Goal: Information Seeking & Learning: Learn about a topic

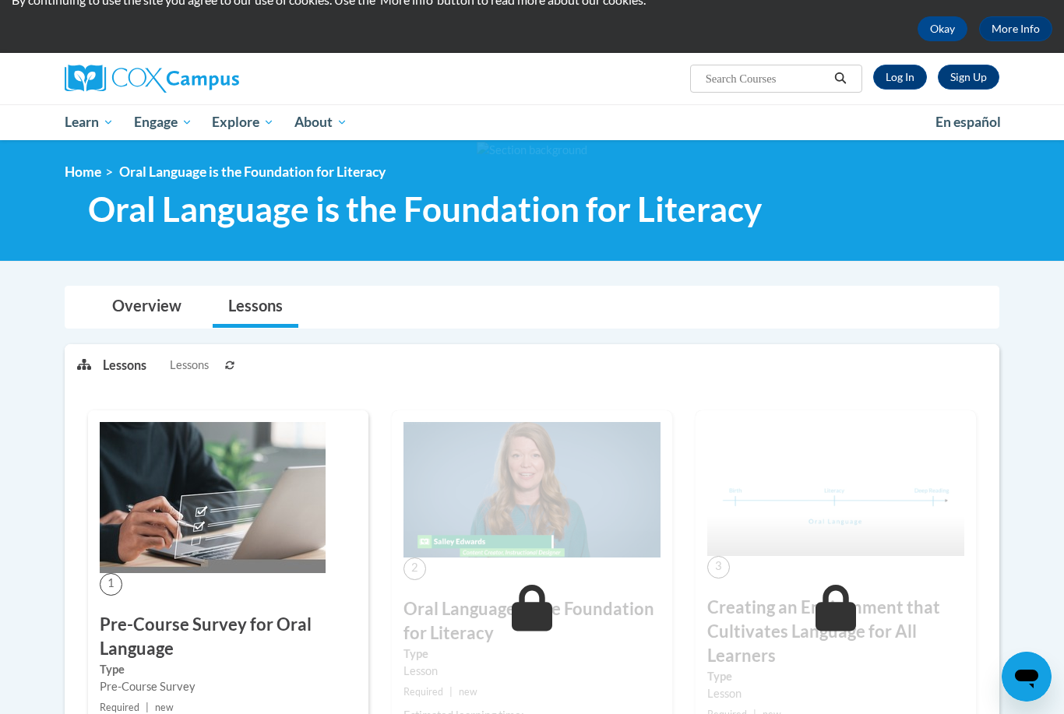
click at [901, 80] on link "Log In" at bounding box center [900, 77] width 54 height 25
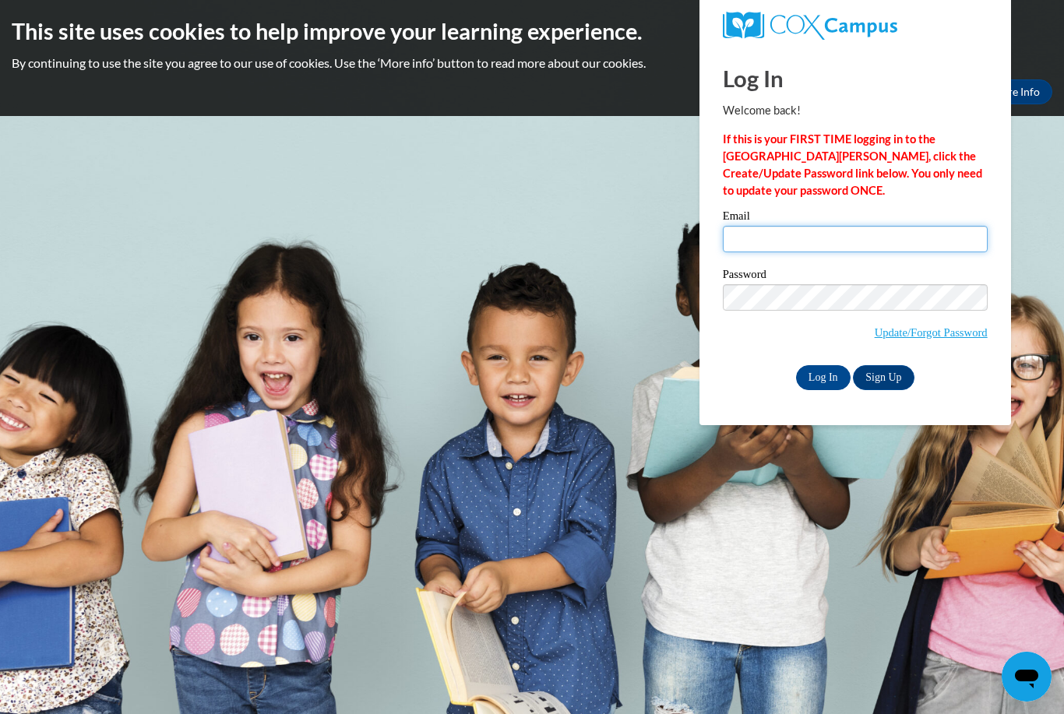
type input "nmoya@suzukischool.com"
click at [822, 376] on input "Log In" at bounding box center [823, 377] width 55 height 25
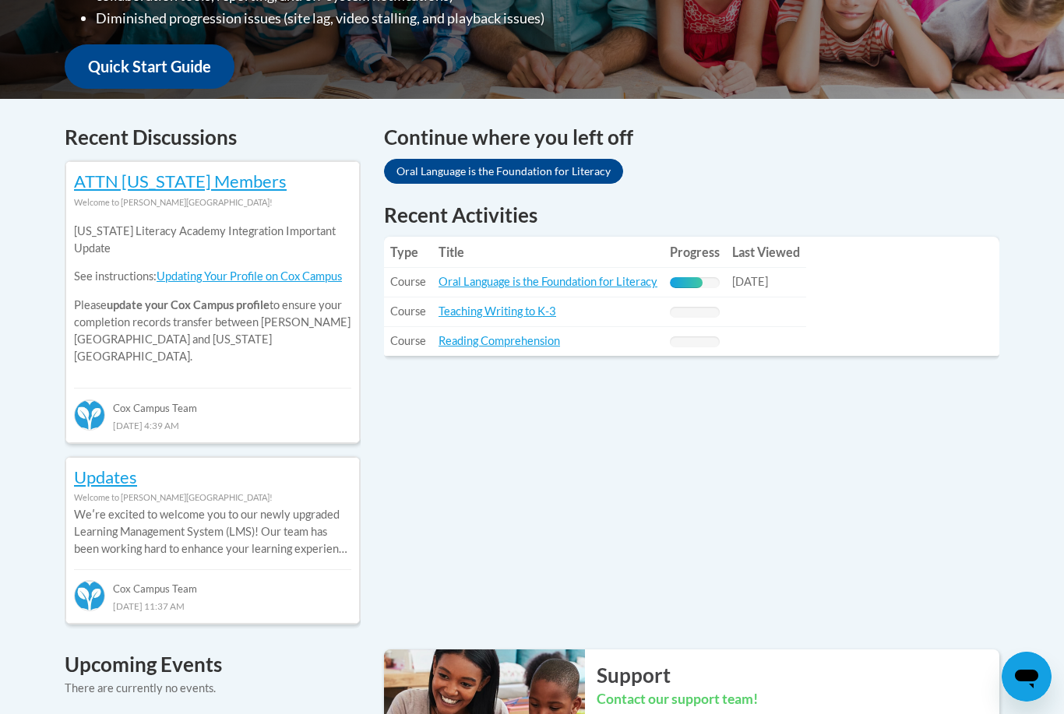
scroll to position [563, 0]
click at [516, 277] on link "Oral Language is the Foundation for Literacy" at bounding box center [547, 282] width 219 height 13
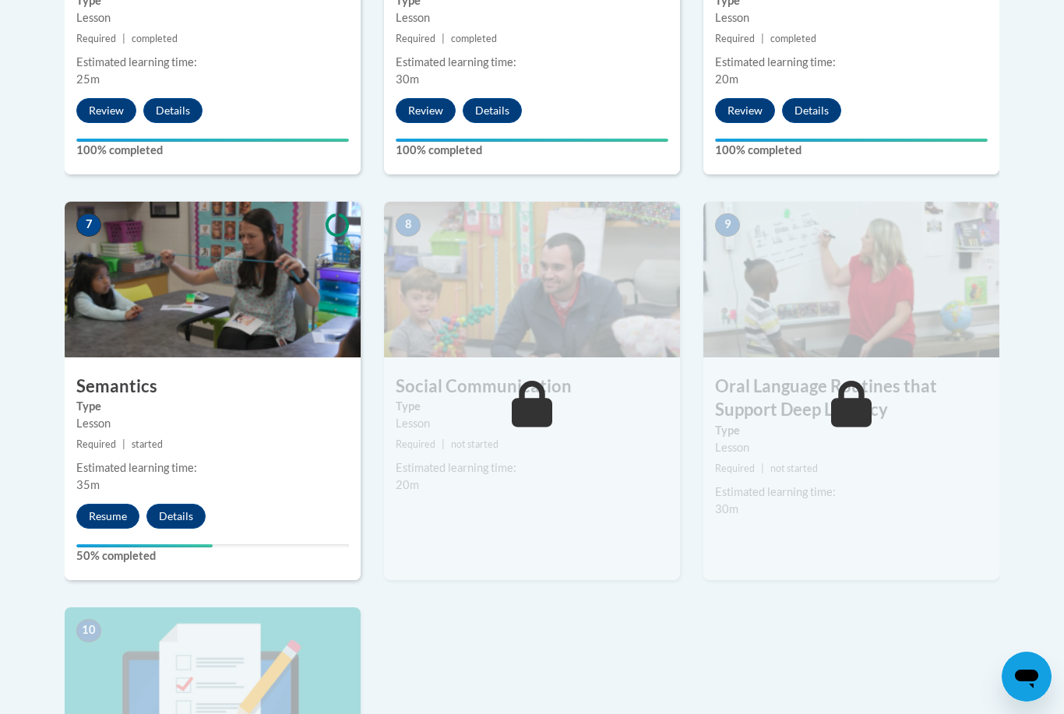
scroll to position [1204, 0]
click at [264, 273] on img at bounding box center [213, 280] width 296 height 156
click at [102, 522] on button "Resume" at bounding box center [107, 517] width 63 height 25
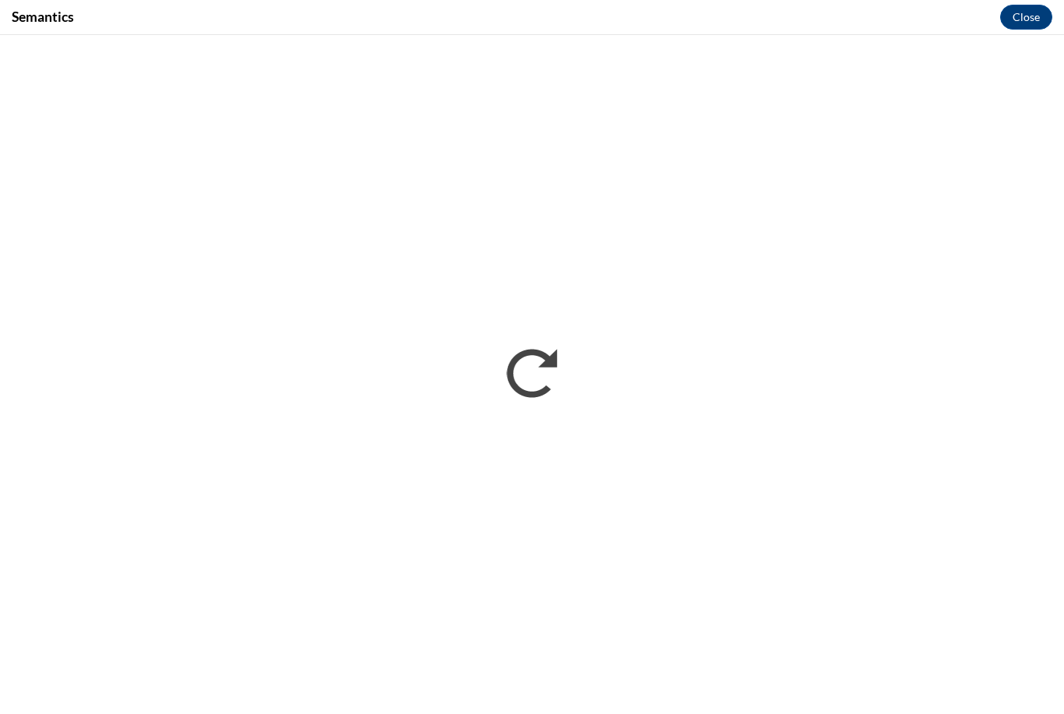
scroll to position [0, 0]
